Goal: Contribute content

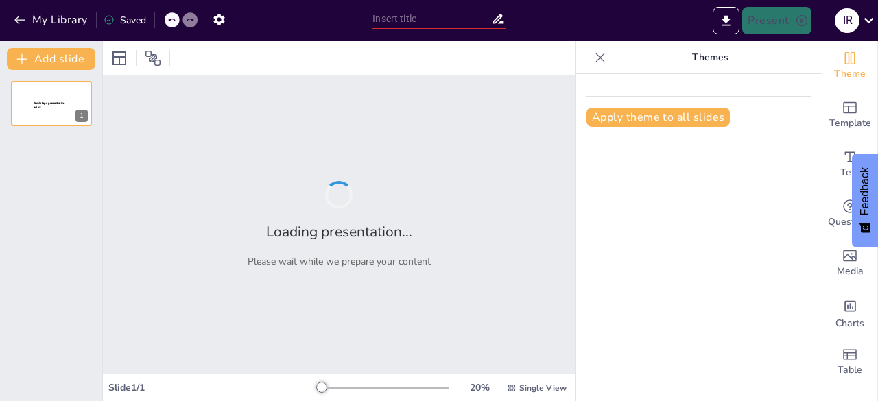
type input "Metodología de Investigación: Del Diseño a la Aplicación en Proyectos Académicos"
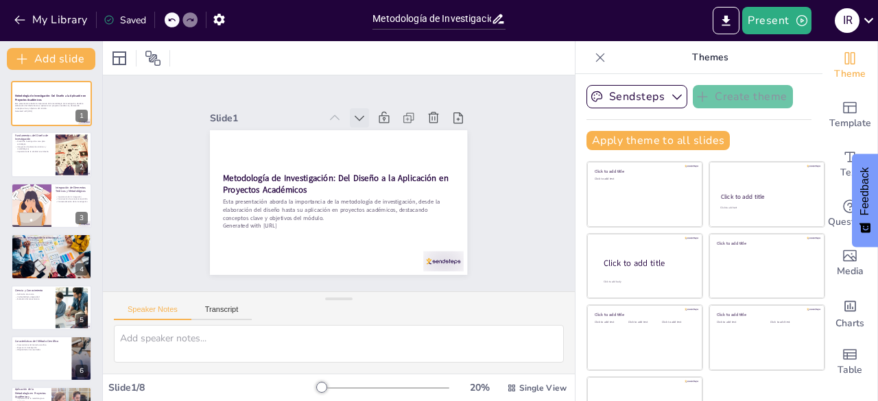
click at [398, 174] on icon at bounding box center [406, 182] width 17 height 17
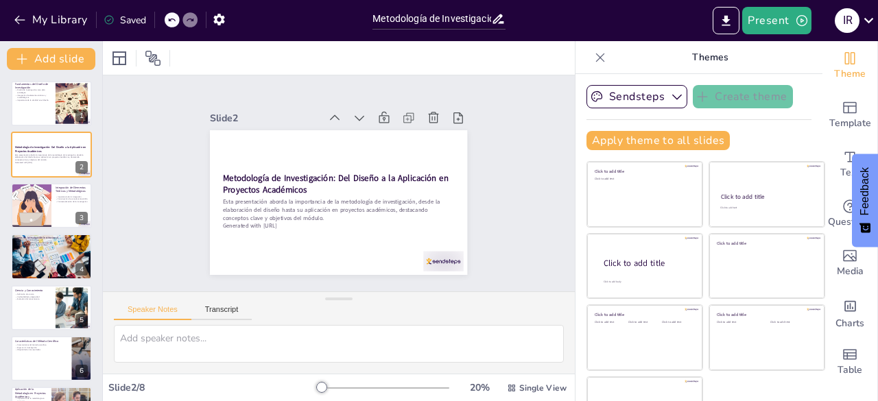
click at [399, 182] on icon at bounding box center [407, 190] width 16 height 16
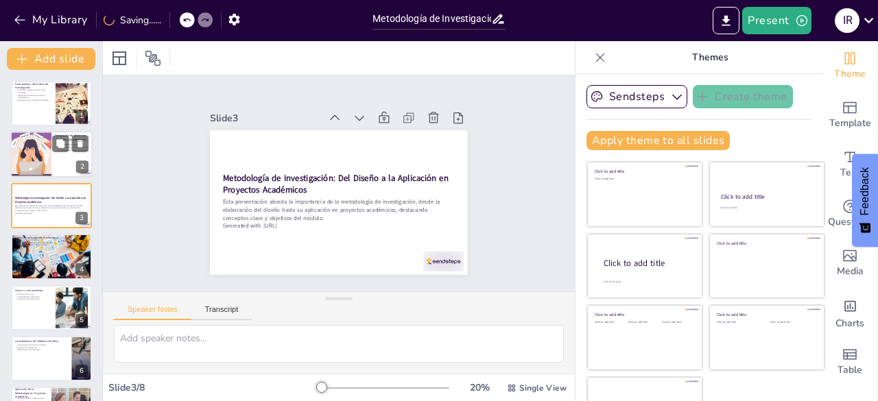
click at [58, 168] on div at bounding box center [51, 155] width 82 height 47
type textarea "La integración de teoría y metodología es fundamental para el desarrollo de inv…"
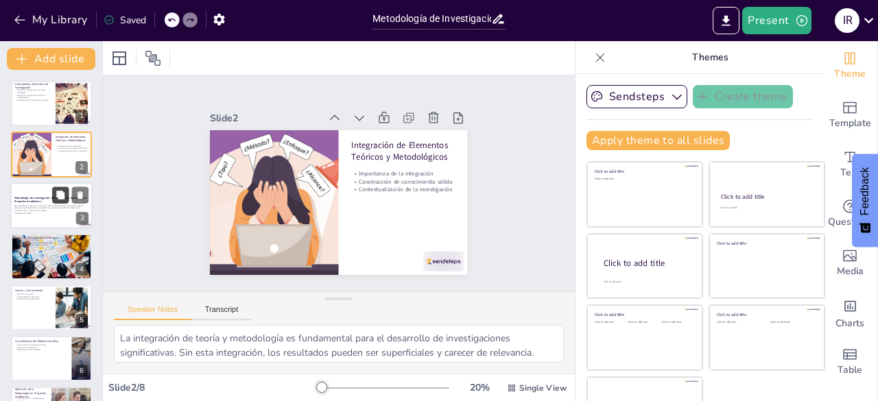
click at [53, 202] on button at bounding box center [60, 195] width 16 height 16
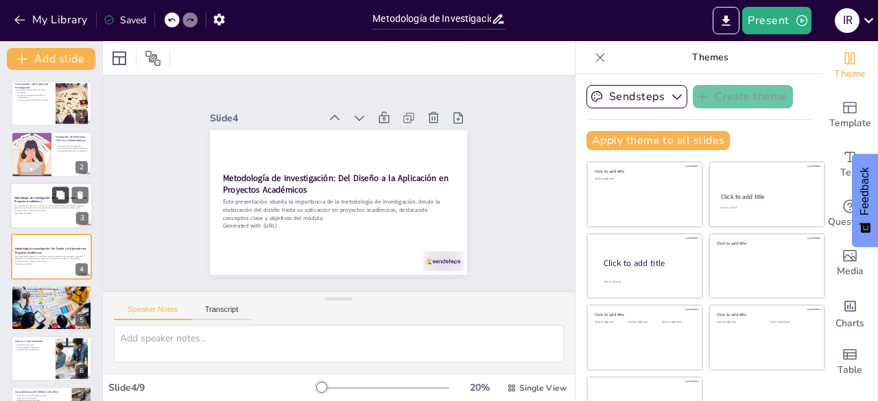
scroll to position [21, 0]
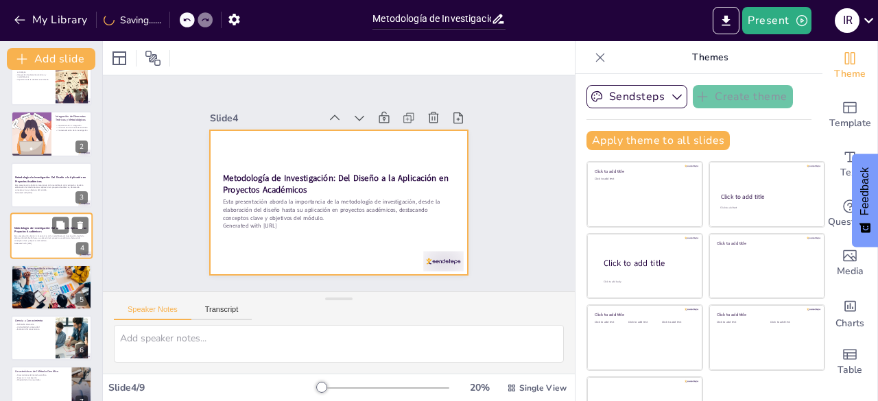
click at [44, 224] on div at bounding box center [51, 236] width 82 height 47
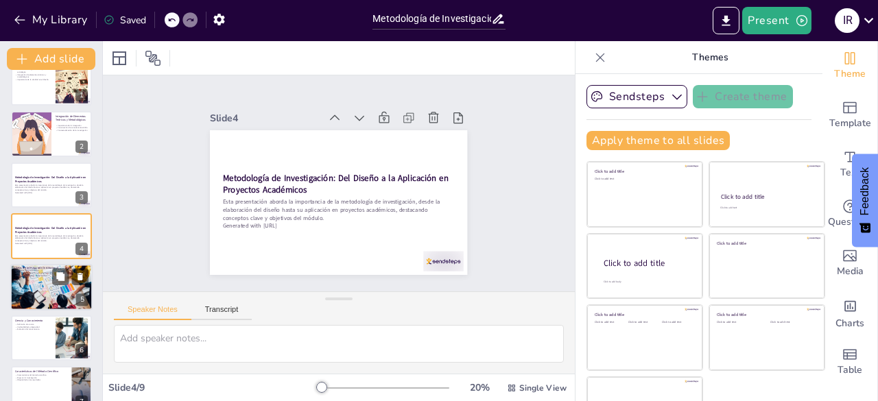
click at [40, 274] on p "Generación de nuevos conocimientos" at bounding box center [51, 275] width 74 height 3
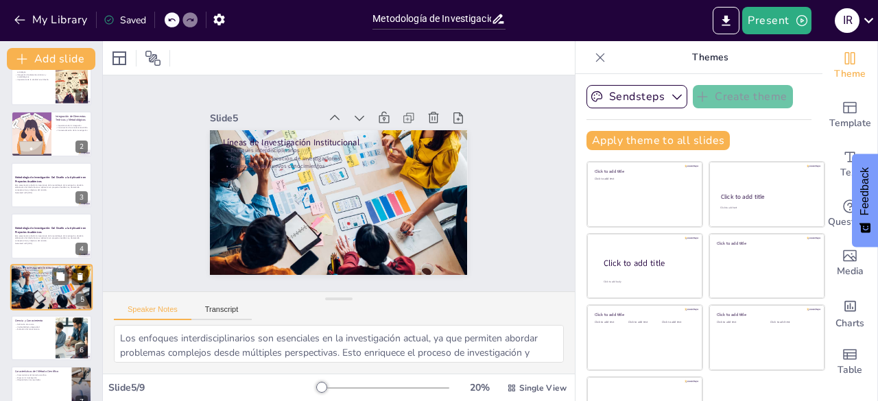
scroll to position [72, 0]
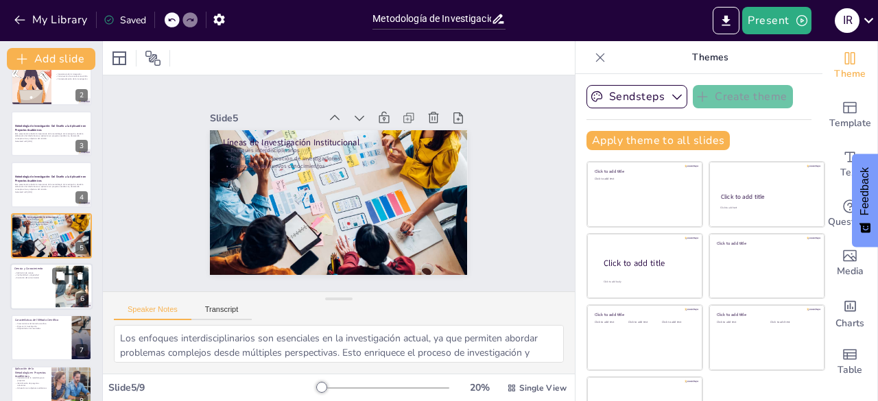
click at [42, 307] on div at bounding box center [51, 286] width 82 height 47
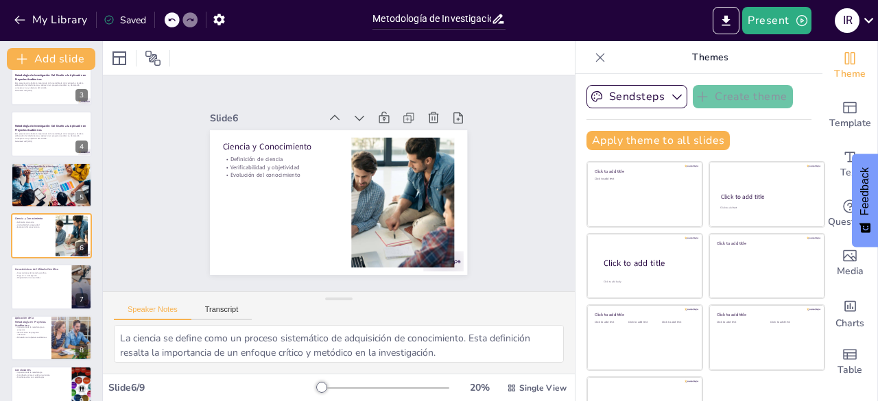
click at [45, 343] on div at bounding box center [51, 337] width 81 height 45
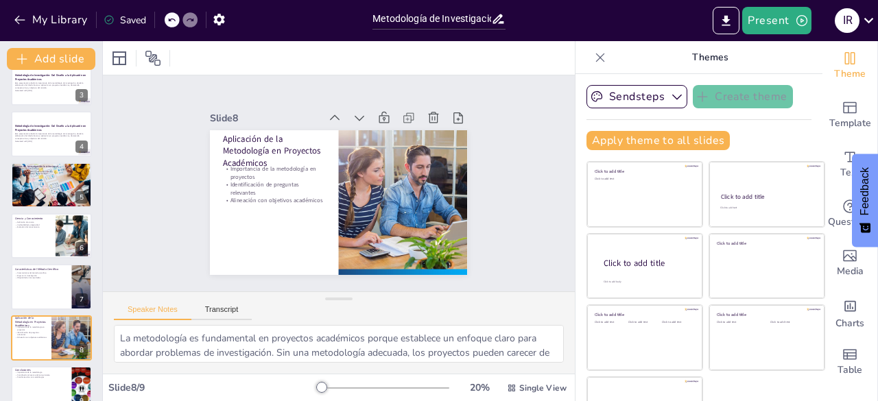
scroll to position [144, 0]
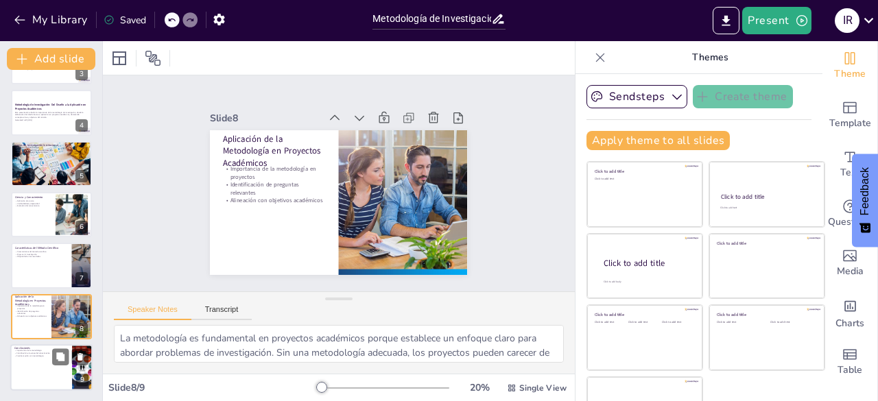
click at [50, 372] on div at bounding box center [51, 367] width 82 height 47
type textarea "La metodología es crucial en la investigación académica, ya que establece las b…"
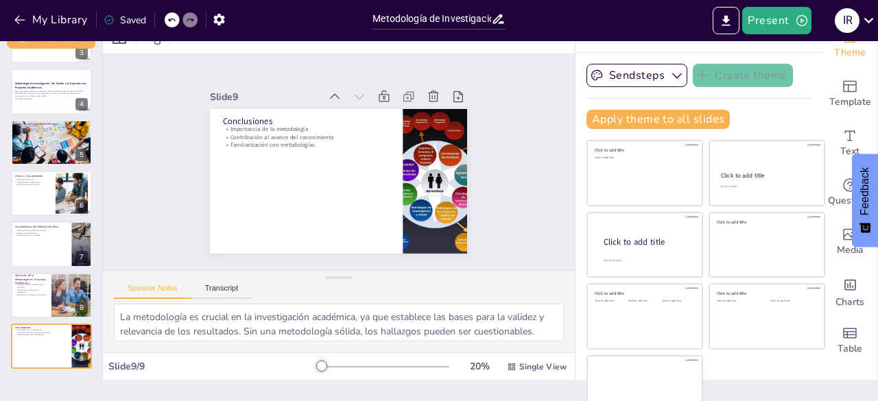
scroll to position [38, 0]
